Goal: Task Accomplishment & Management: Use online tool/utility

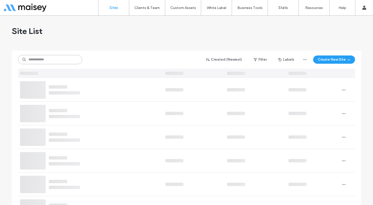
click at [60, 58] on input at bounding box center [50, 59] width 64 height 9
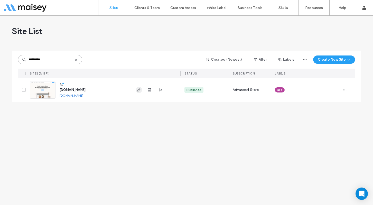
type input "*********"
click at [139, 91] on icon "button" at bounding box center [139, 90] width 4 height 4
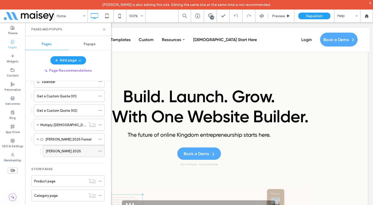
click at [65, 152] on label "Maisey AG 2025" at bounding box center [63, 151] width 35 height 9
